Goal: Task Accomplishment & Management: Manage account settings

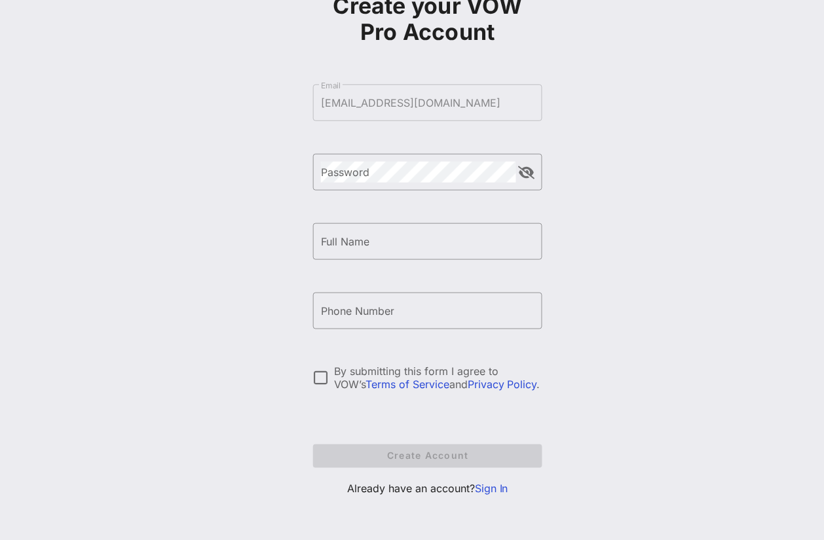
click at [486, 490] on link "Sign In" at bounding box center [491, 489] width 33 height 13
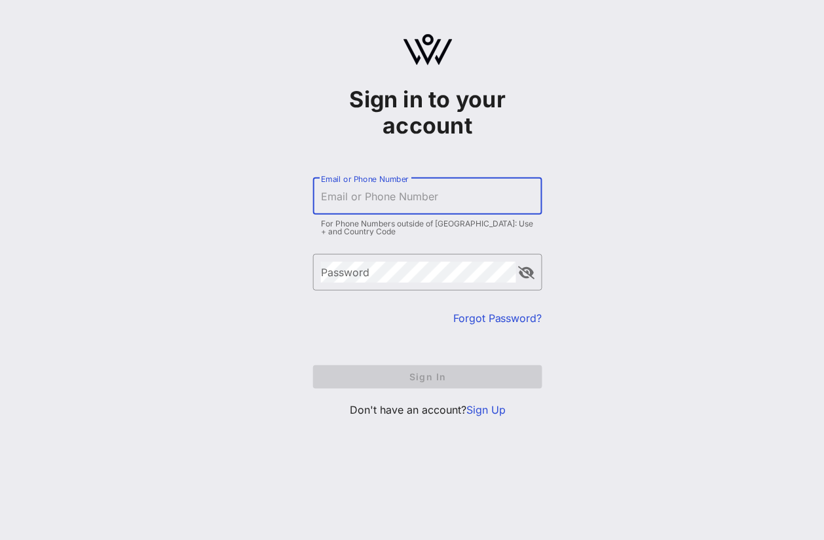
type input "[EMAIL_ADDRESS][DOMAIN_NAME]"
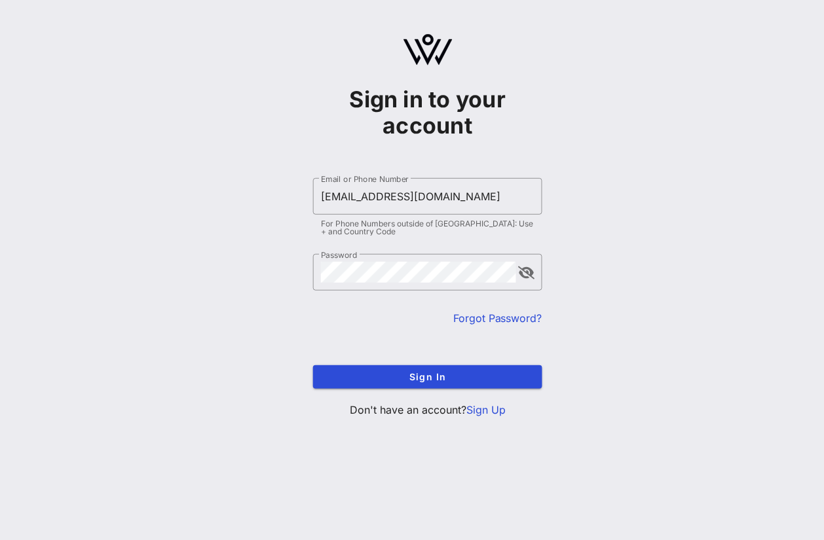
click at [623, 345] on div "Sign in to your account ​ Email or Phone Number [EMAIL_ADDRESS][DOMAIN_NAME] Fo…" at bounding box center [427, 231] width 792 height 462
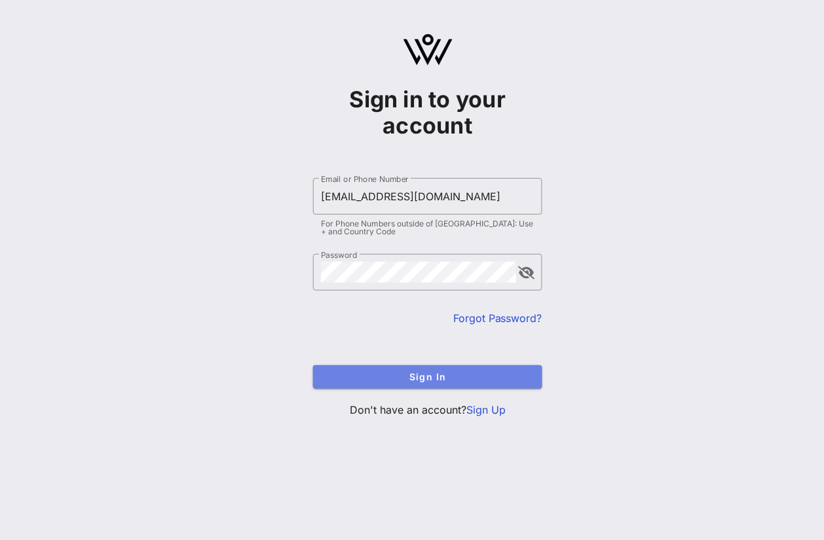
click at [503, 373] on span "Sign In" at bounding box center [427, 376] width 208 height 11
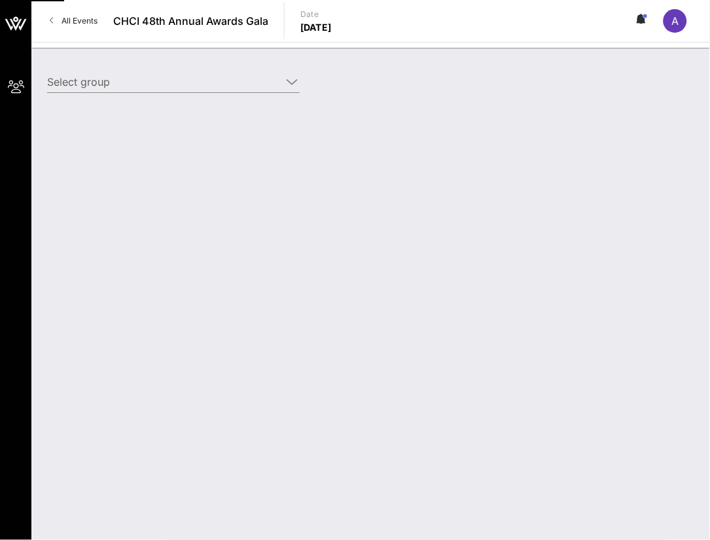
type input "Aventiv Technologies (Aventiv Technologies) [[PERSON_NAME], [EMAIL_ADDRESS][DOM…"
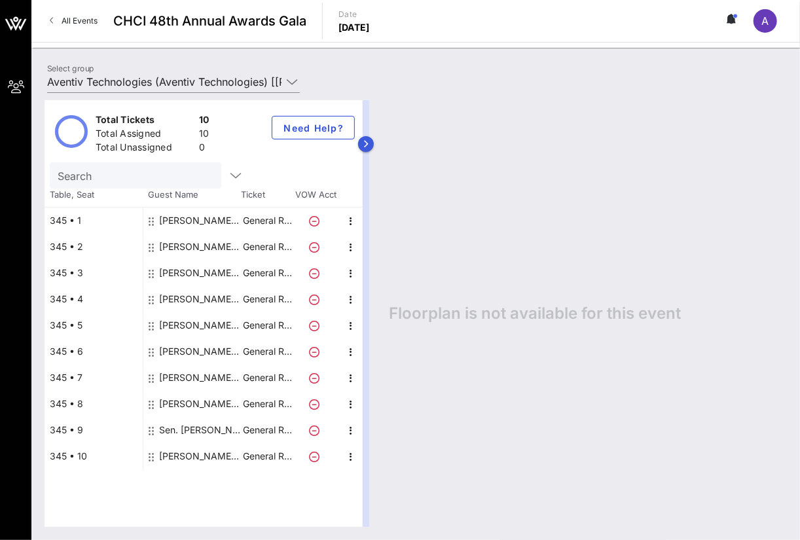
click at [372, 142] on button "button" at bounding box center [366, 144] width 16 height 16
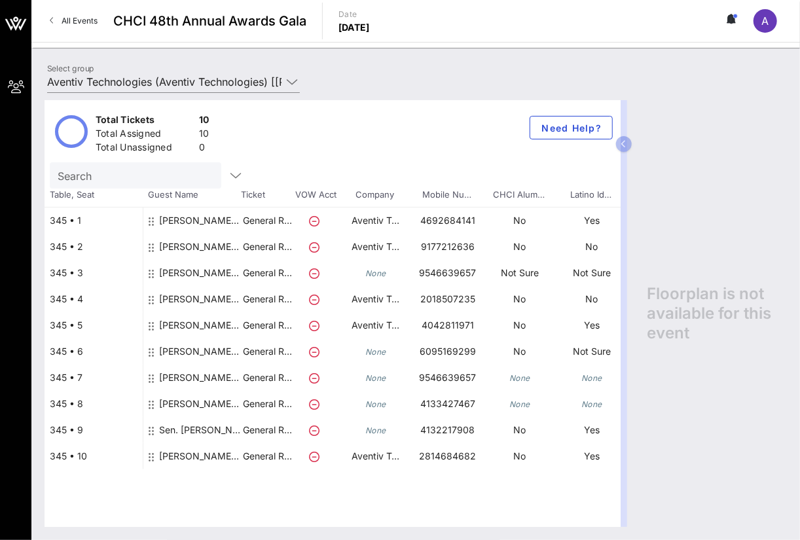
click at [150, 271] on icon at bounding box center [151, 273] width 5 height 10
click at [190, 272] on div "[PERSON_NAME] Aventiv Technologies" at bounding box center [200, 278] width 82 height 37
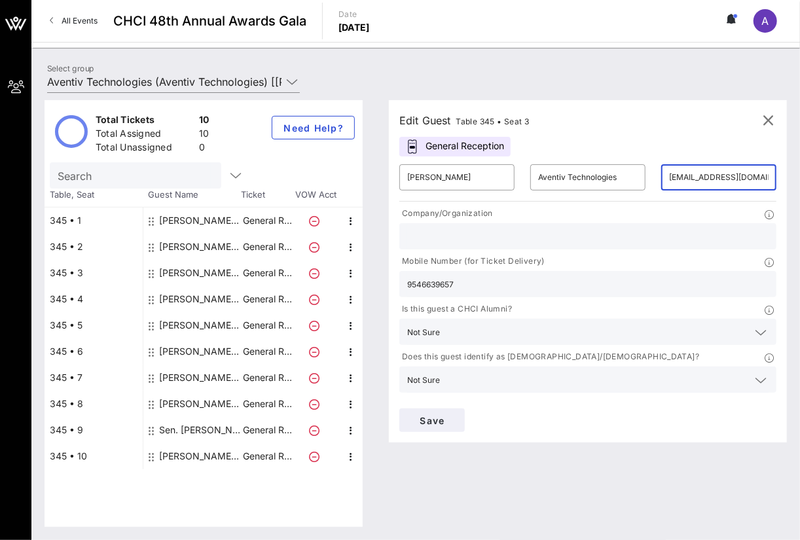
drag, startPoint x: 765, startPoint y: 177, endPoint x: 651, endPoint y: 177, distance: 113.3
click at [187, 352] on div "[PERSON_NAME] Aventiv Technologies" at bounding box center [200, 351] width 82 height 26
type input "[PERSON_NAME]"
type input "[EMAIL_ADDRESS][DOMAIN_NAME]"
type input "6095169299"
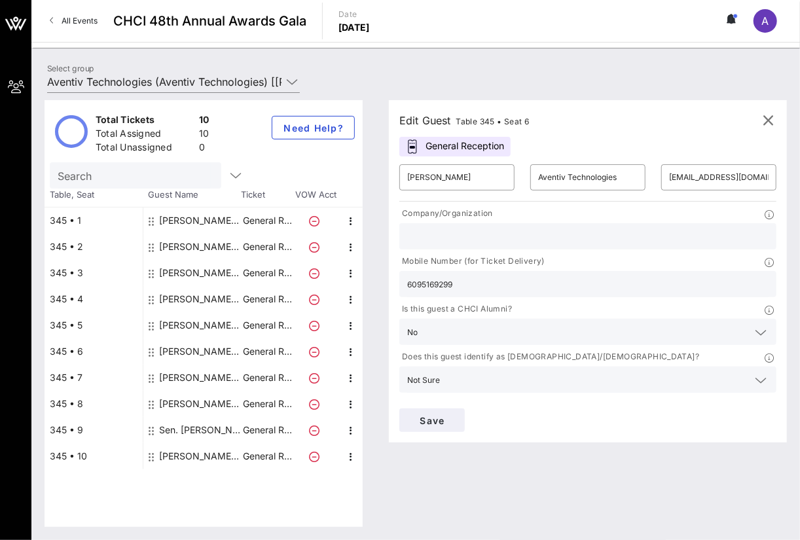
click at [188, 345] on div "[PERSON_NAME] Aventiv Technologies" at bounding box center [200, 351] width 82 height 26
click at [181, 370] on div "[PERSON_NAME] May Aventiv Technologies" at bounding box center [200, 378] width 82 height 26
type input "[PERSON_NAME] May"
type input "[EMAIL_ADDRESS][DOMAIN_NAME]"
type input "9546639657"
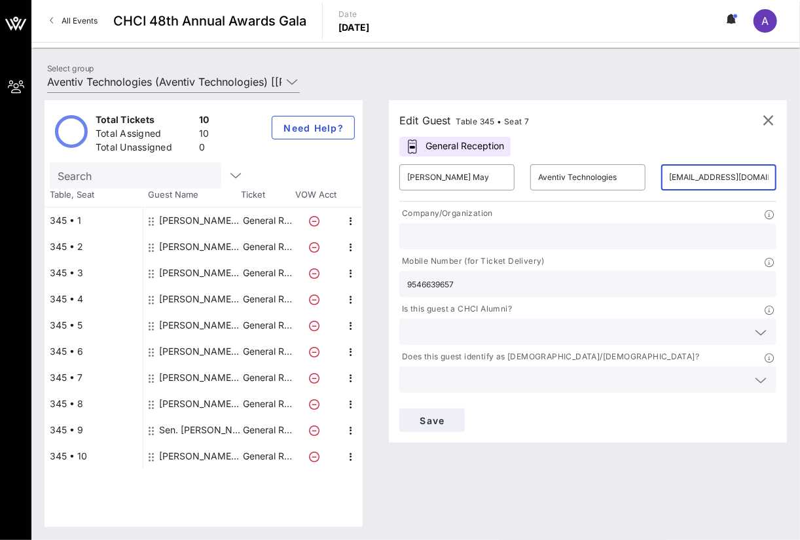
drag, startPoint x: 756, startPoint y: 178, endPoint x: 661, endPoint y: 180, distance: 95.0
click at [661, 180] on div "​ [EMAIL_ADDRESS][DOMAIN_NAME]" at bounding box center [718, 177] width 115 height 26
click at [149, 352] on icon at bounding box center [151, 352] width 5 height 10
click at [164, 352] on div "[PERSON_NAME] Aventiv Technologies" at bounding box center [200, 351] width 82 height 26
type input "[PERSON_NAME]"
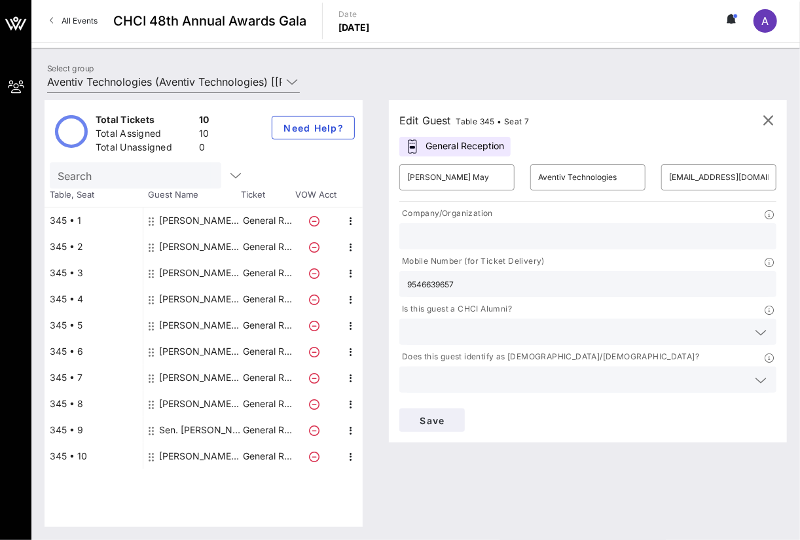
type input "[EMAIL_ADDRESS][DOMAIN_NAME]"
type input "6095169299"
drag, startPoint x: 764, startPoint y: 177, endPoint x: 642, endPoint y: 180, distance: 121.8
click at [641, 181] on div "​ [PERSON_NAME] ​ Aventiv Technologies ​ [EMAIL_ADDRESS][DOMAIN_NAME]" at bounding box center [588, 177] width 393 height 42
click at [642, 180] on div "​ Aventiv Technologies" at bounding box center [587, 177] width 115 height 26
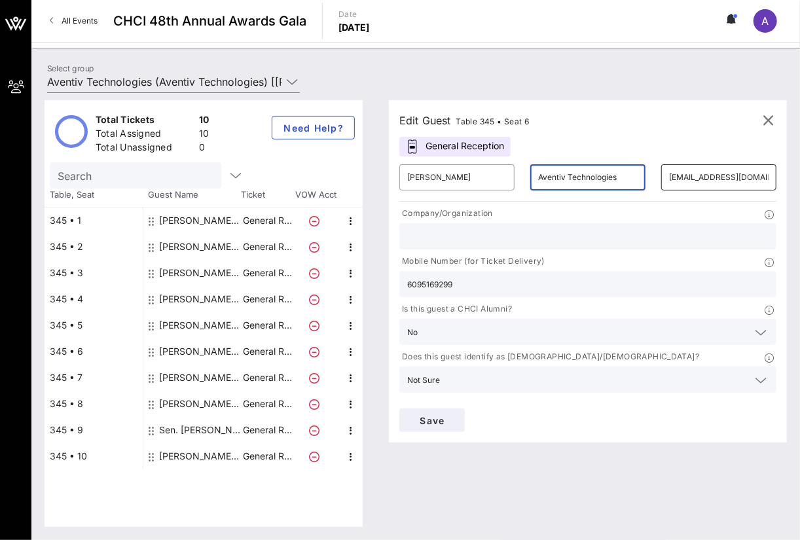
click at [718, 179] on input "[EMAIL_ADDRESS][DOMAIN_NAME]" at bounding box center [719, 177] width 100 height 21
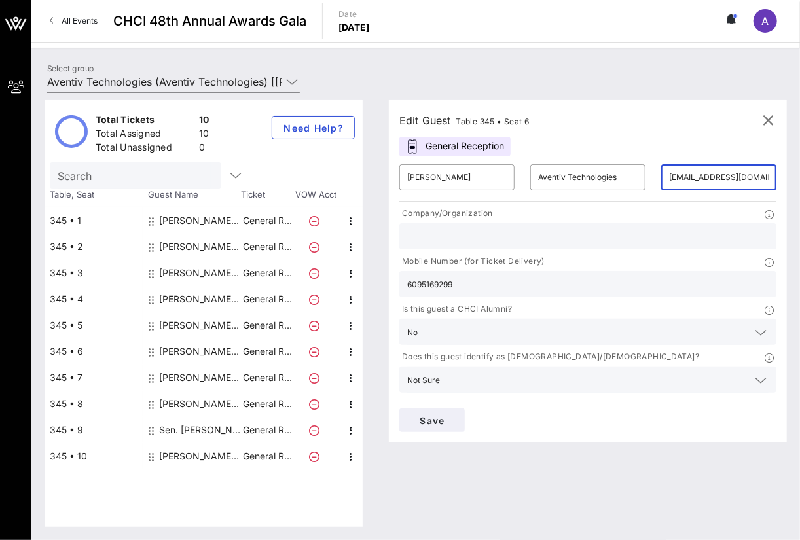
drag, startPoint x: 670, startPoint y: 177, endPoint x: 782, endPoint y: 177, distance: 112.0
click at [782, 177] on div "​ [EMAIL_ADDRESS][DOMAIN_NAME]" at bounding box center [718, 177] width 131 height 42
click at [655, 128] on div "Edit Guest Table 345 • Seat 6" at bounding box center [587, 121] width 377 height 20
click at [731, 18] on icon at bounding box center [728, 19] width 3 height 8
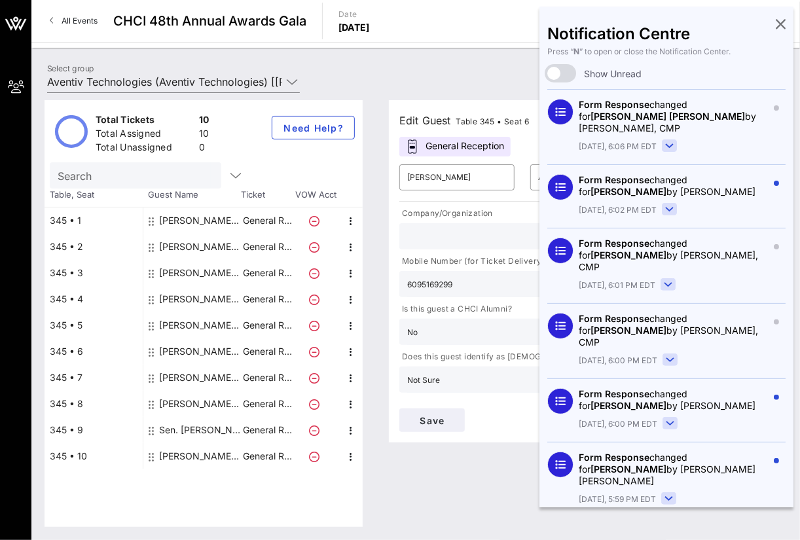
click at [776, 23] on icon at bounding box center [781, 23] width 10 height 3
